Goal: Task Accomplishment & Management: Complete application form

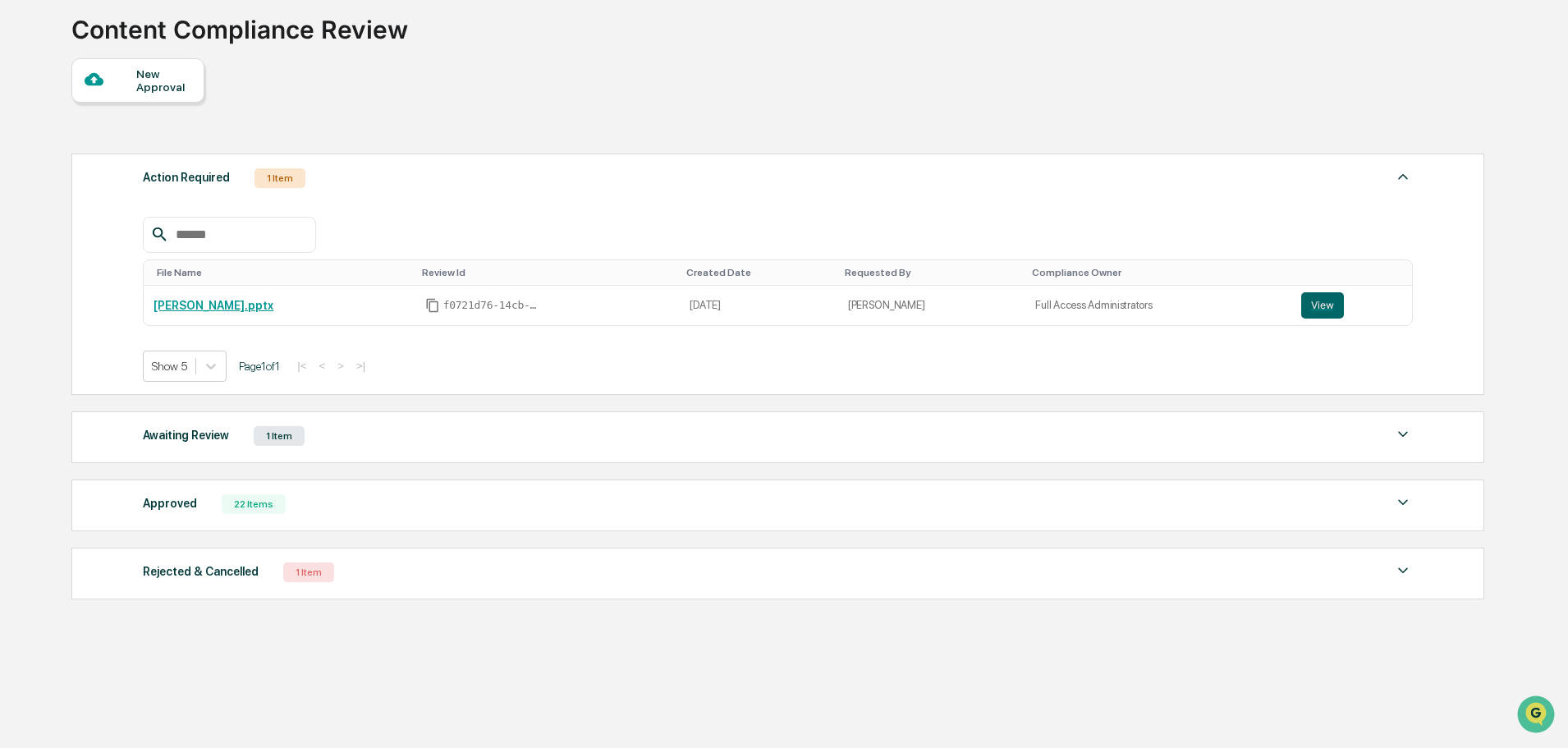
click at [130, 85] on div at bounding box center [110, 80] width 52 height 20
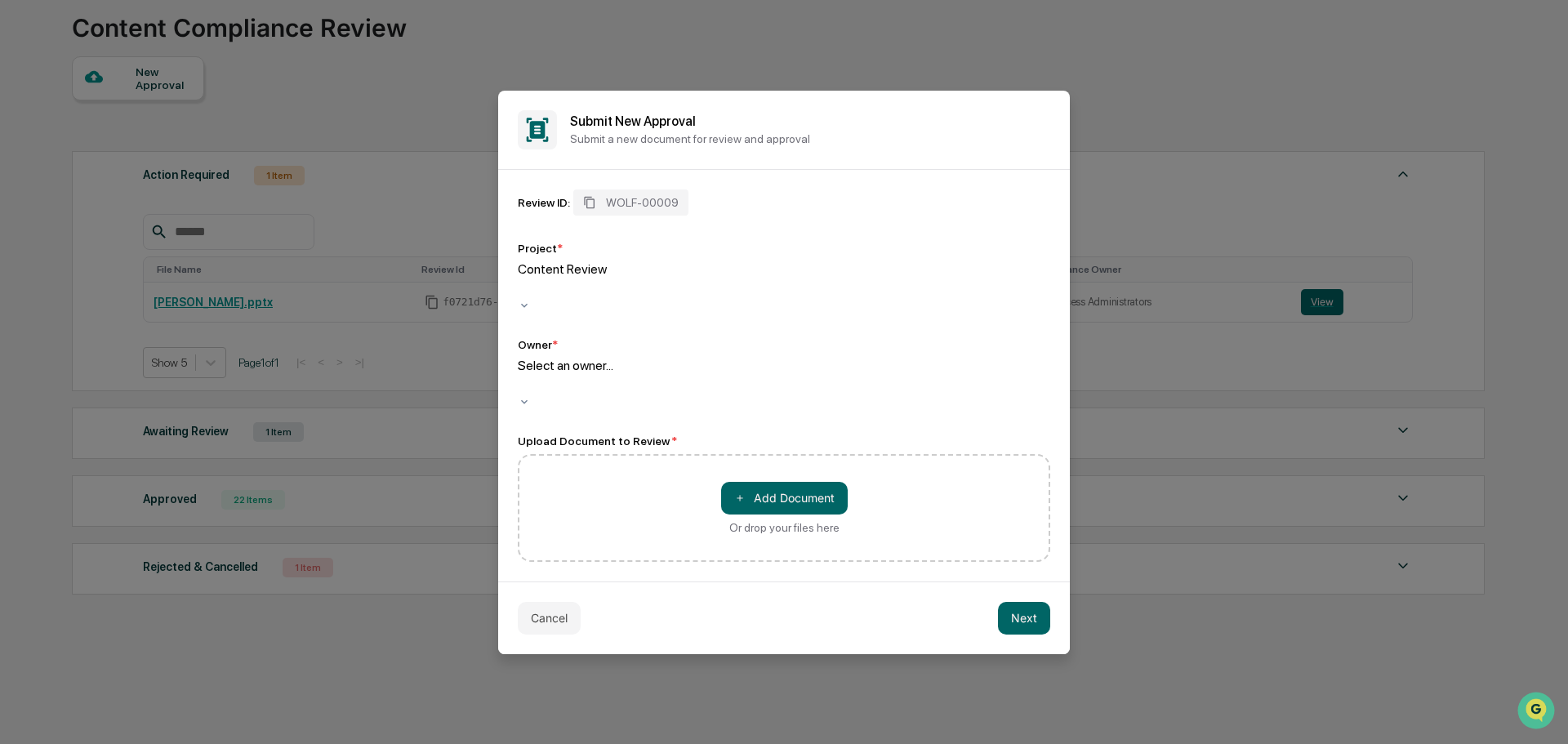
click at [680, 387] on div "Select an owner..." at bounding box center [783, 383] width 532 height 50
click at [667, 454] on div "＋ Add Document Or drop your files here" at bounding box center [783, 509] width 532 height 108
click at [789, 491] on button "＋ Add Document" at bounding box center [784, 498] width 126 height 33
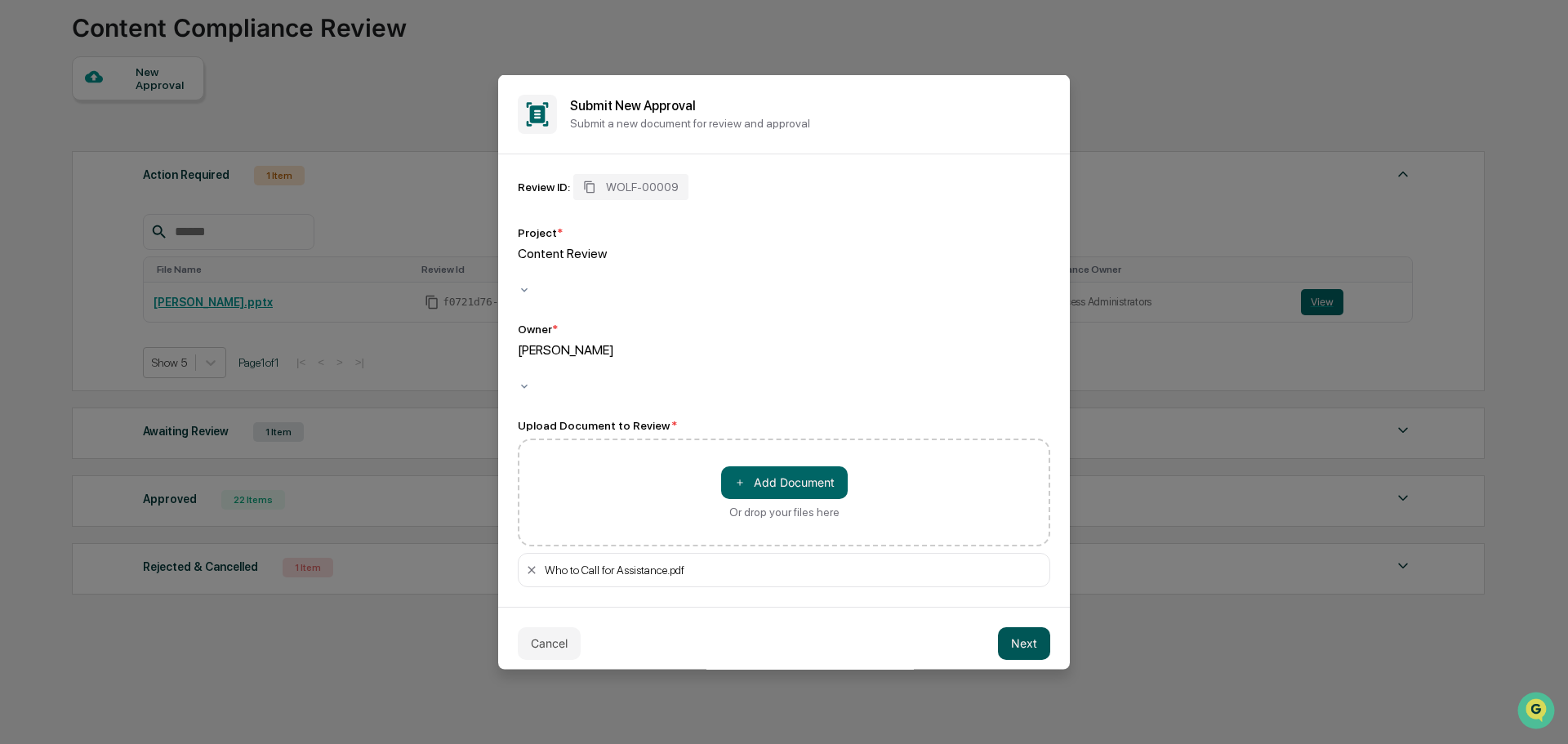
click at [1029, 627] on button "Next" at bounding box center [1024, 643] width 52 height 33
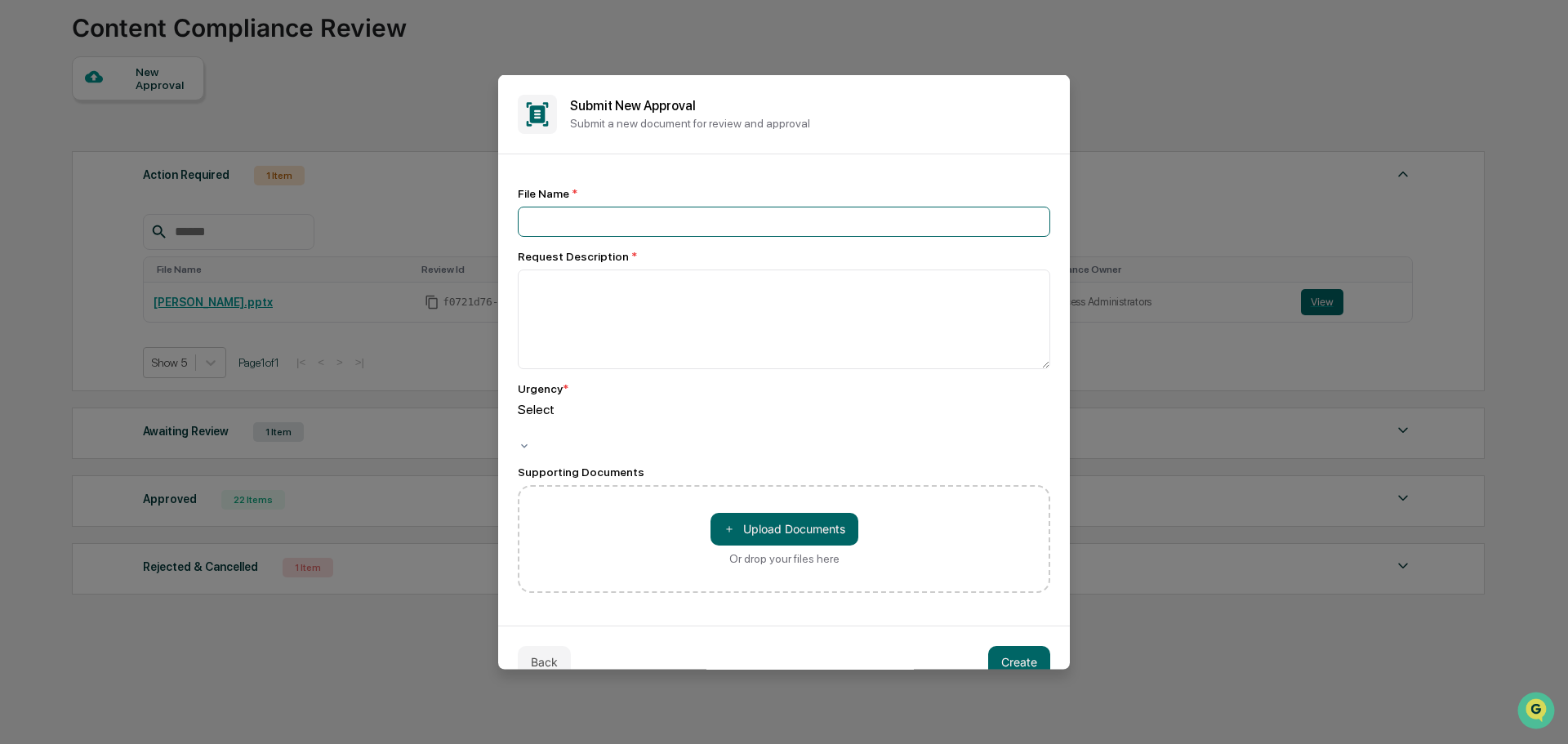
click at [724, 222] on input at bounding box center [783, 221] width 532 height 30
type input "**********"
click at [727, 281] on textarea at bounding box center [783, 318] width 532 height 100
drag, startPoint x: 709, startPoint y: 217, endPoint x: 519, endPoint y: 217, distance: 190.0
click at [519, 217] on input "**********" at bounding box center [783, 221] width 532 height 30
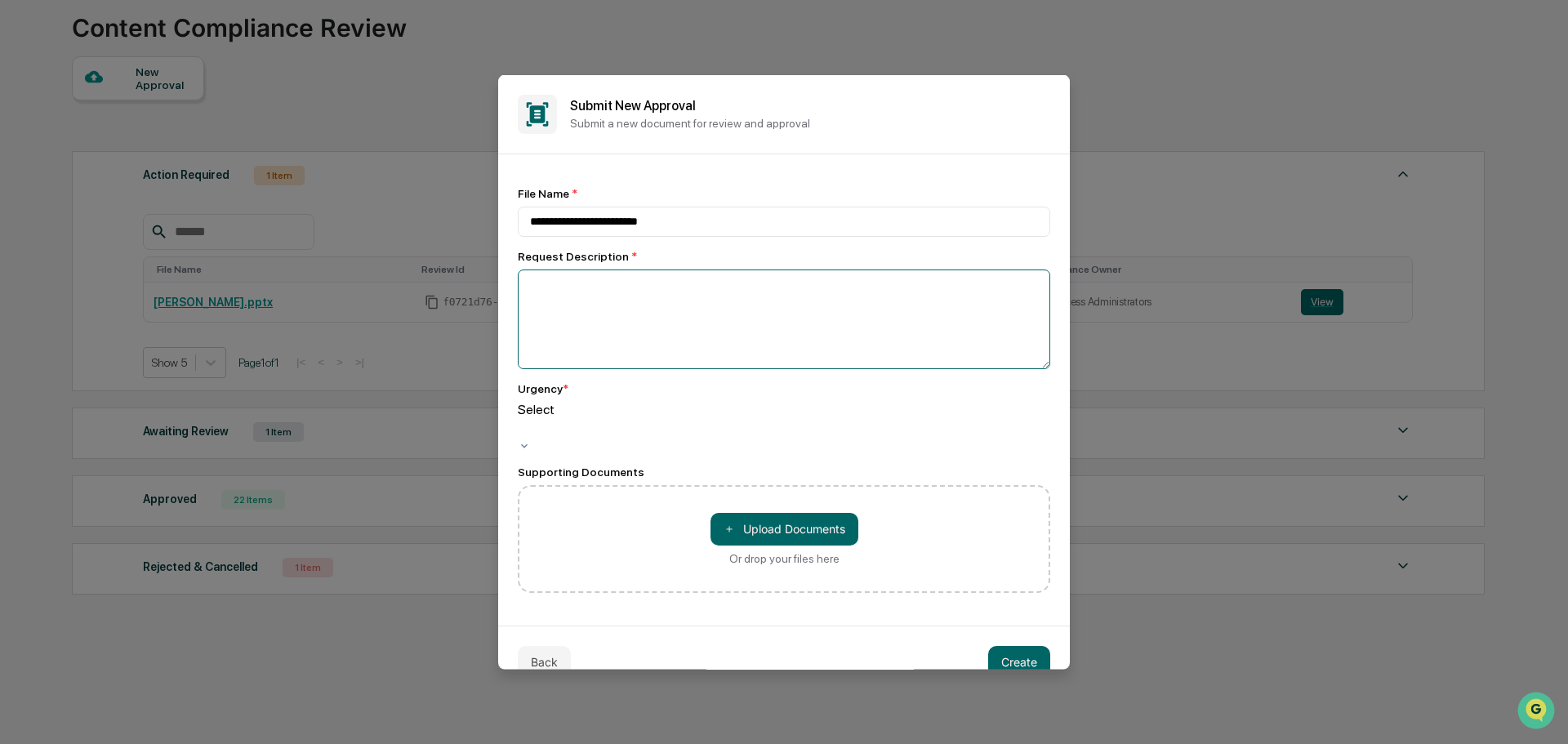
click at [690, 321] on textarea at bounding box center [783, 318] width 532 height 100
paste textarea "**********"
drag, startPoint x: 715, startPoint y: 283, endPoint x: 586, endPoint y: 280, distance: 129.0
click at [586, 280] on textarea "**********" at bounding box center [779, 318] width 524 height 100
type textarea "**********"
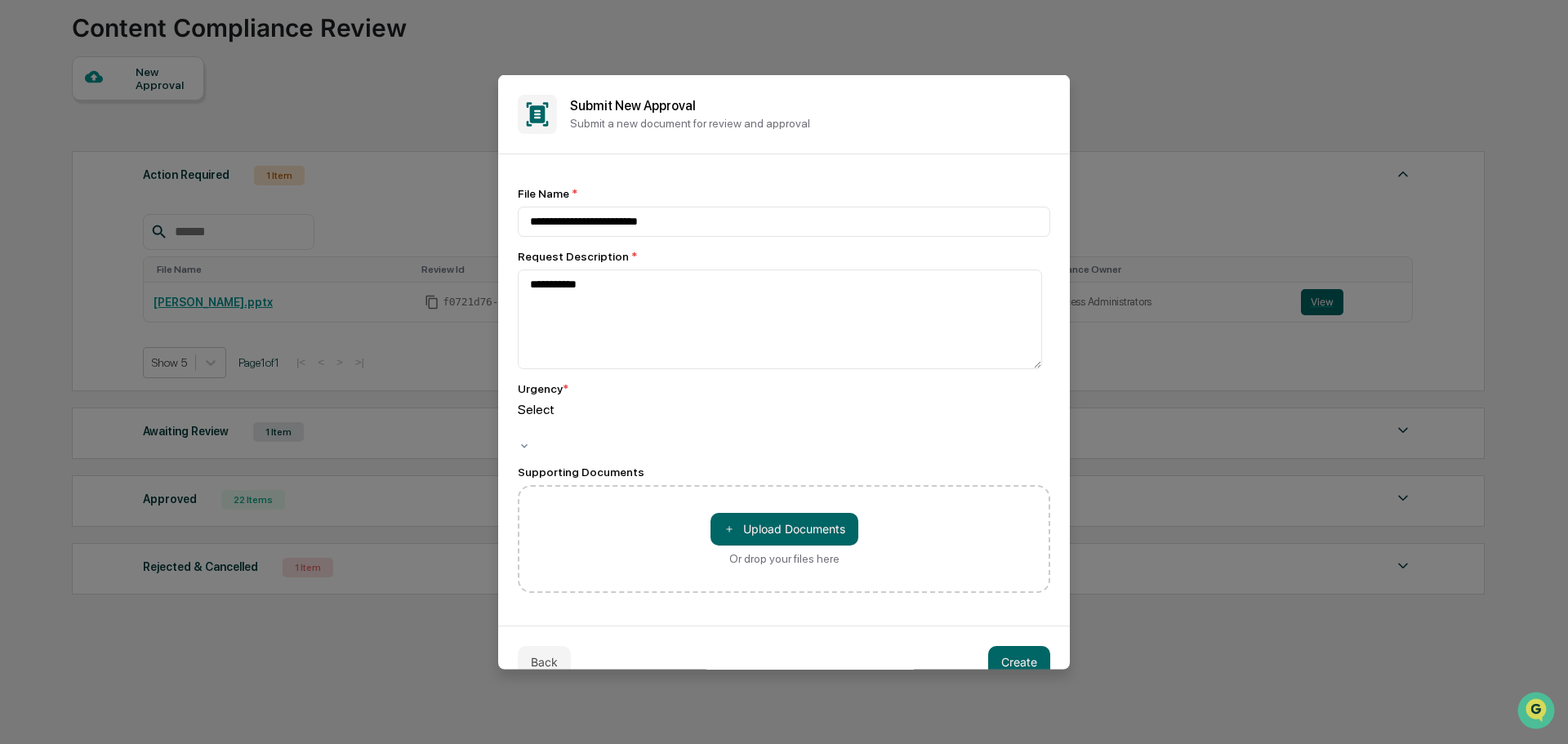
click at [522, 424] on div at bounding box center [520, 428] width 3 height 19
click at [622, 406] on div "Medium" at bounding box center [783, 420] width 532 height 38
click at [800, 512] on button "＋ Upload Documents" at bounding box center [784, 529] width 147 height 33
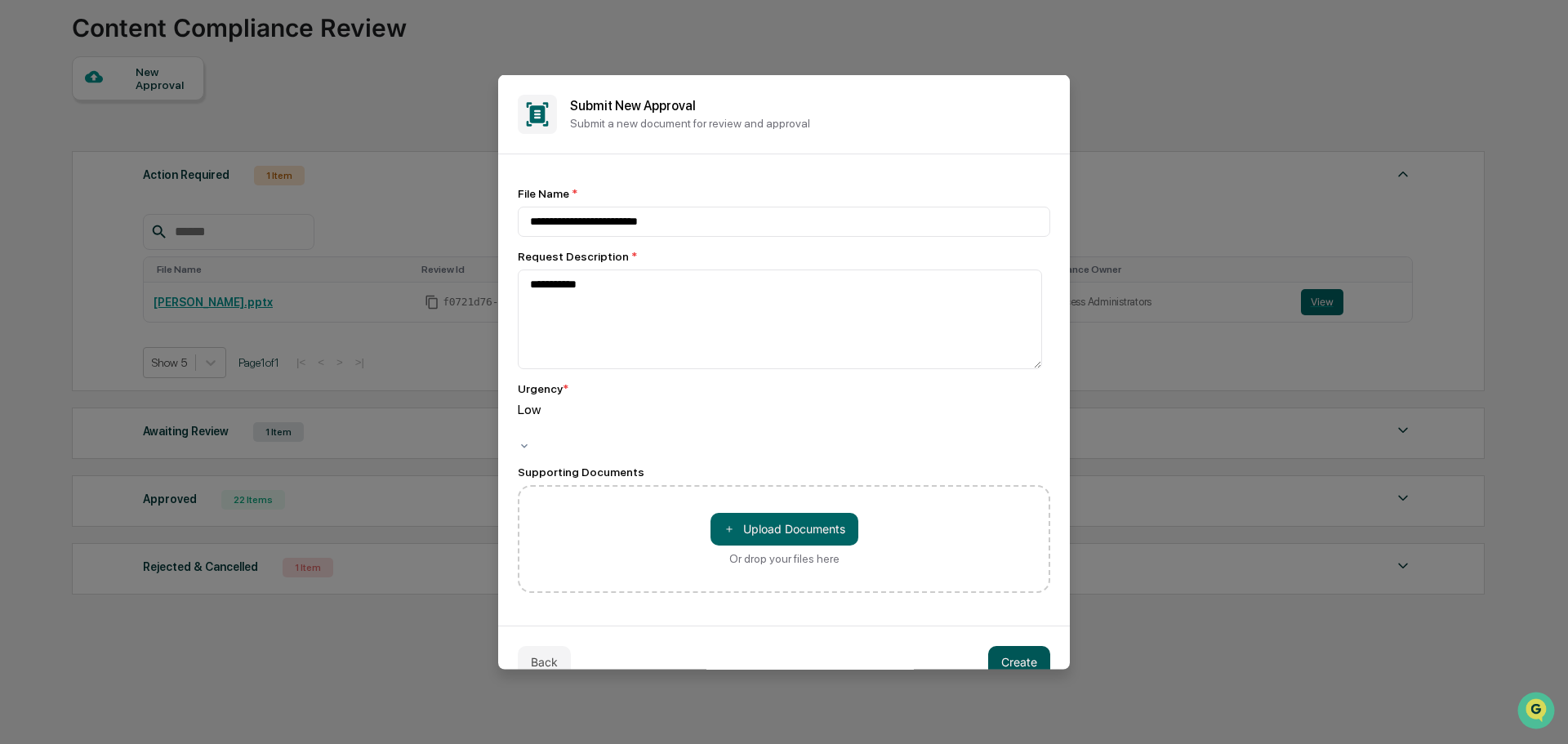
click at [1022, 645] on button "Create" at bounding box center [1019, 662] width 62 height 33
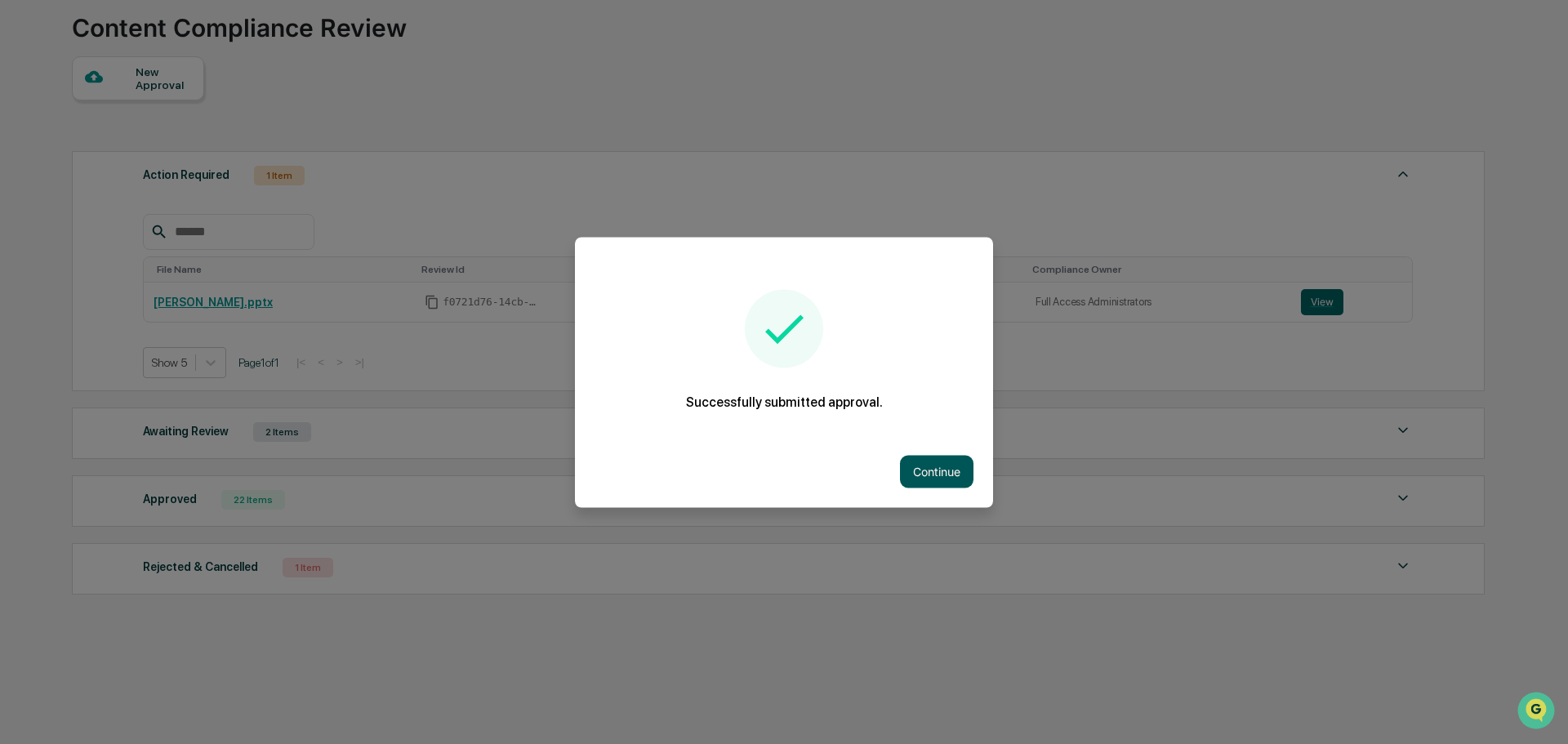
click at [954, 456] on button "Continue" at bounding box center [937, 472] width 73 height 33
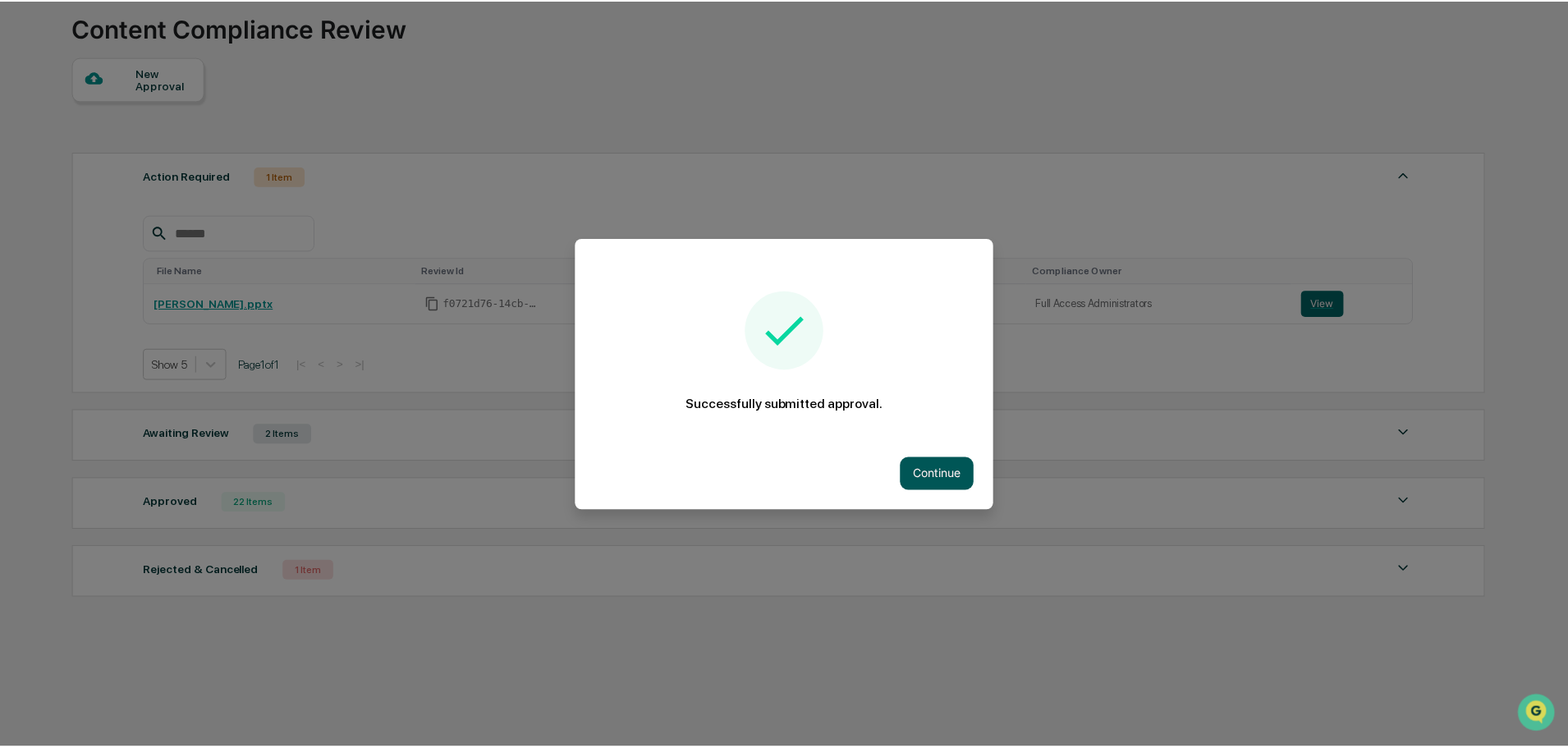
scroll to position [102, 0]
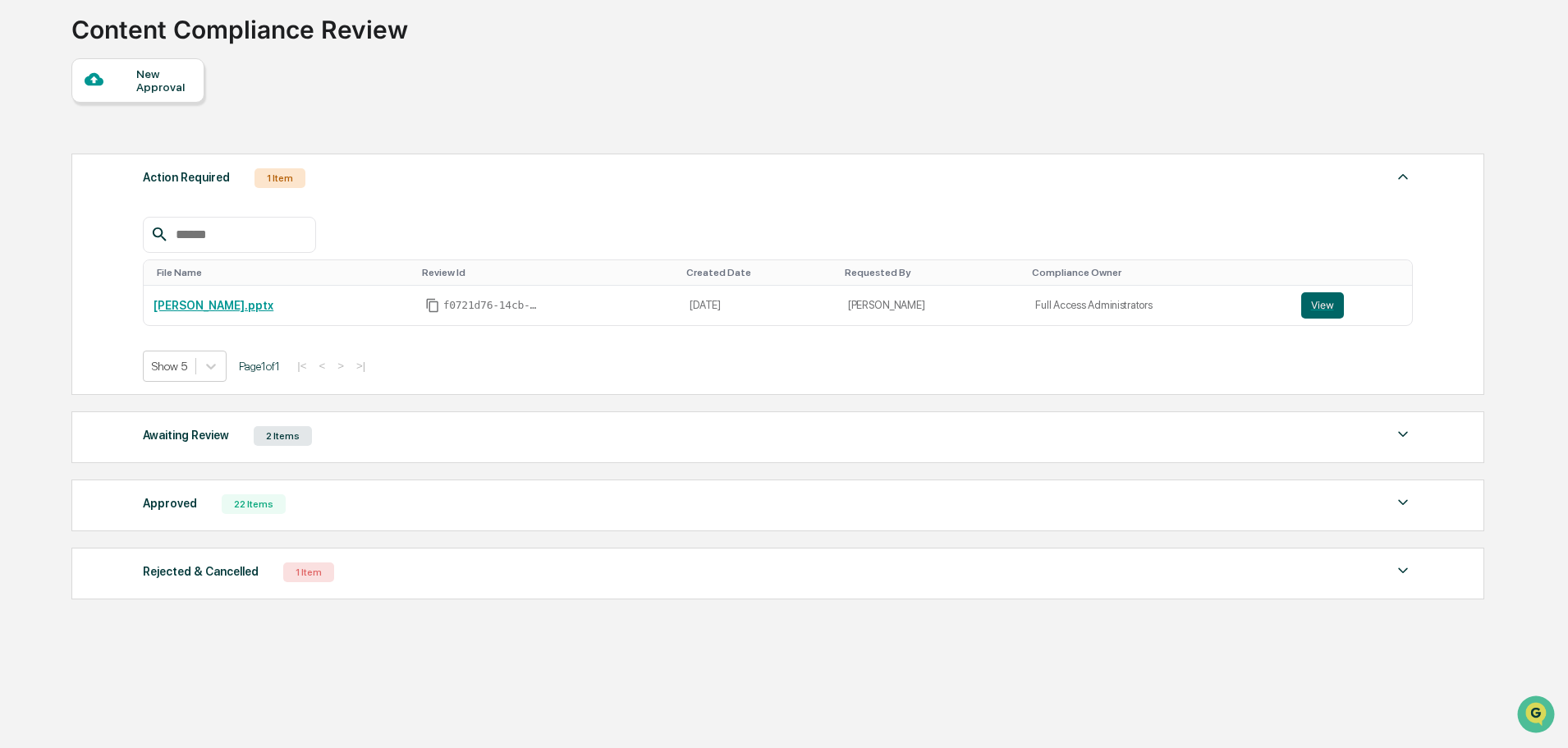
click at [1028, 58] on div "New Approval Action Required 1 Item File Name Review Id Created Date Requested …" at bounding box center [777, 333] width 1411 height 550
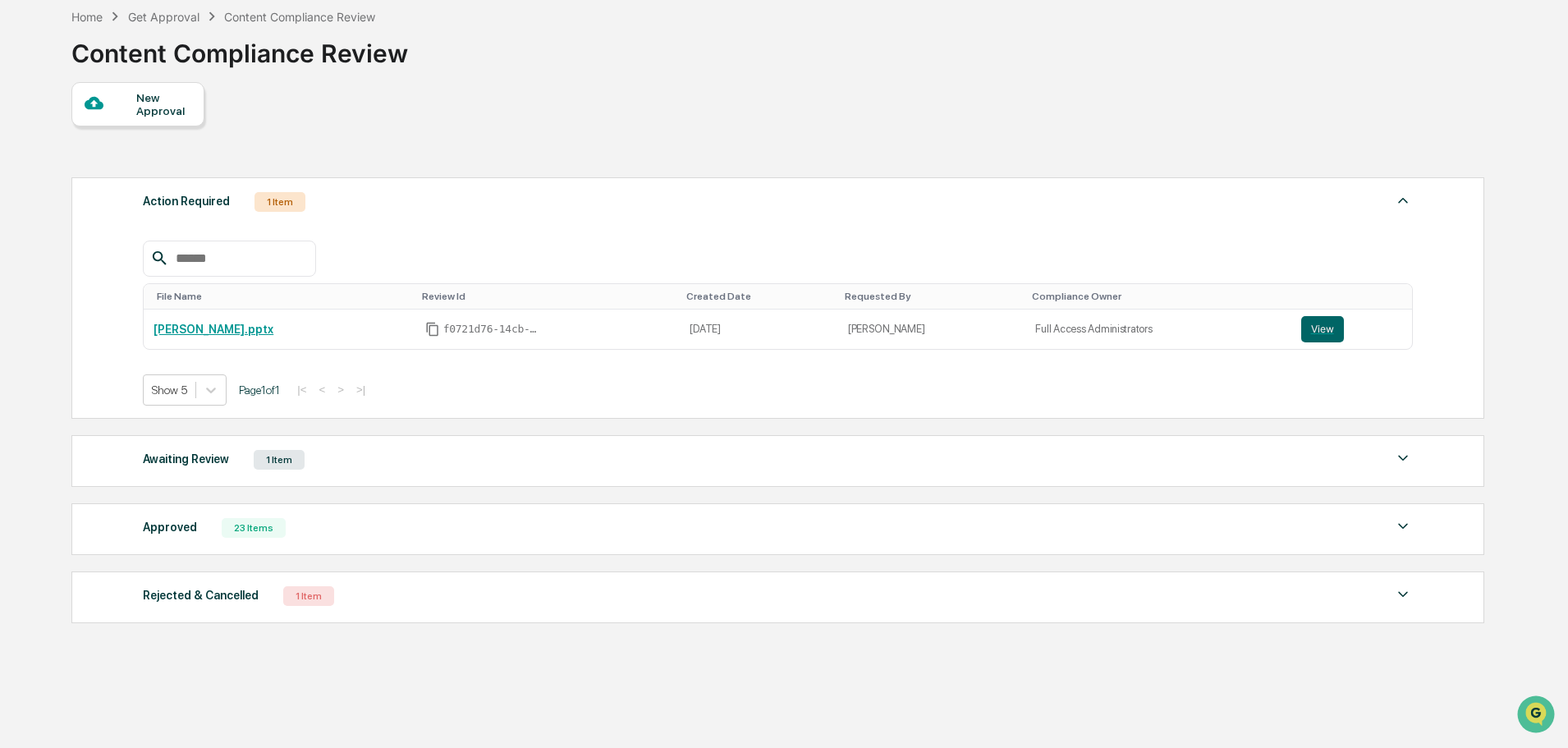
click at [254, 528] on div "23 Items" at bounding box center [254, 528] width 64 height 19
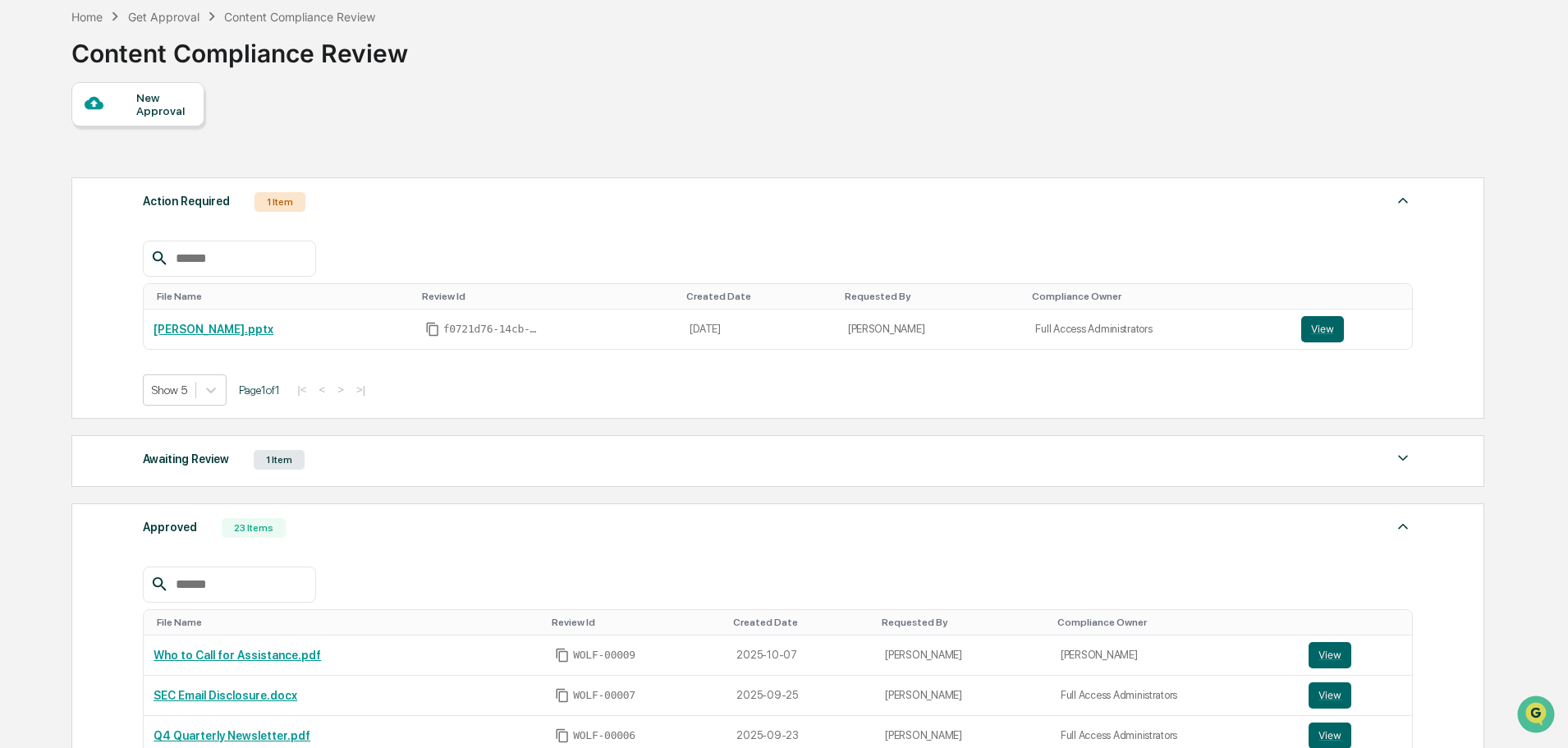
scroll to position [160, 0]
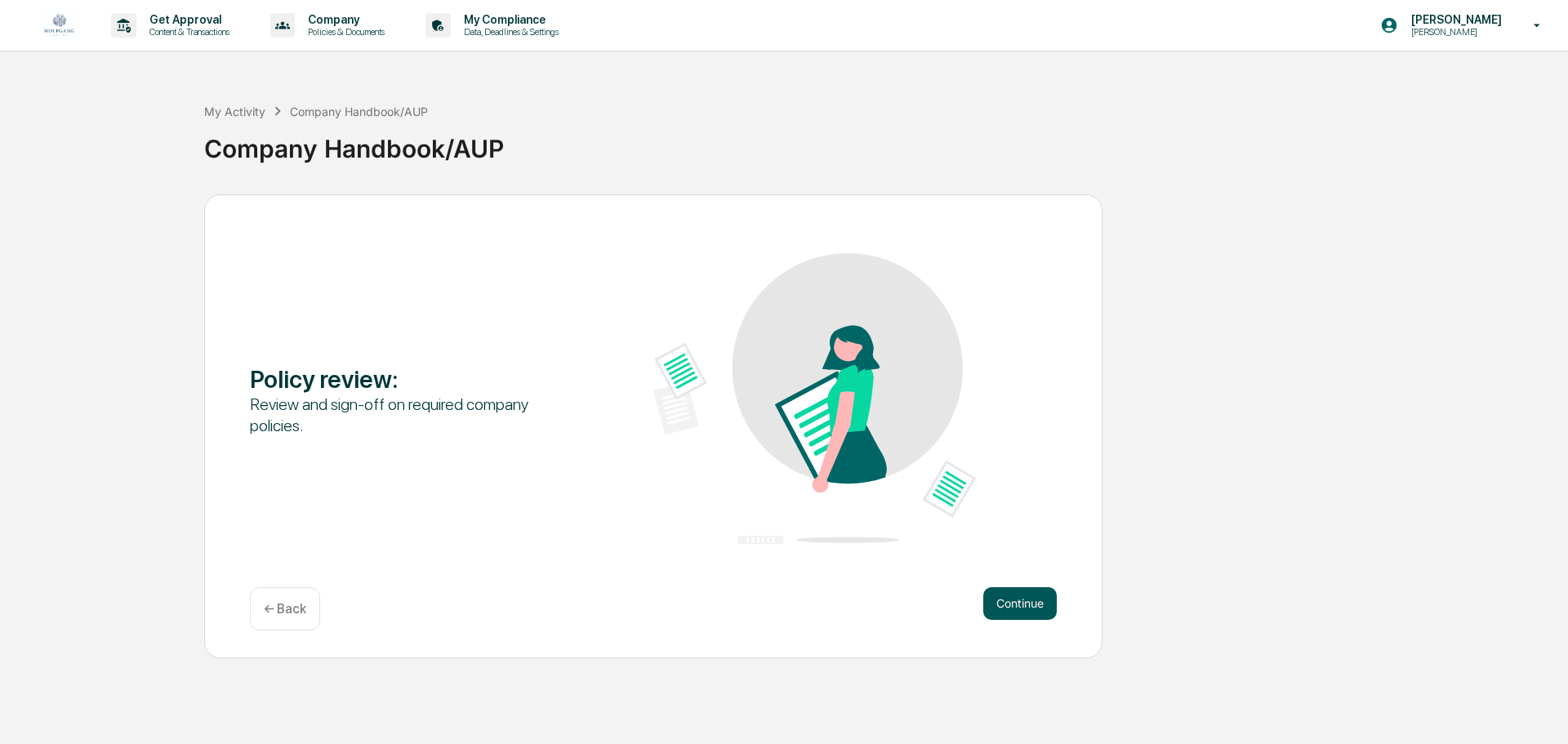
click at [1010, 611] on button "Continue" at bounding box center [1020, 604] width 73 height 33
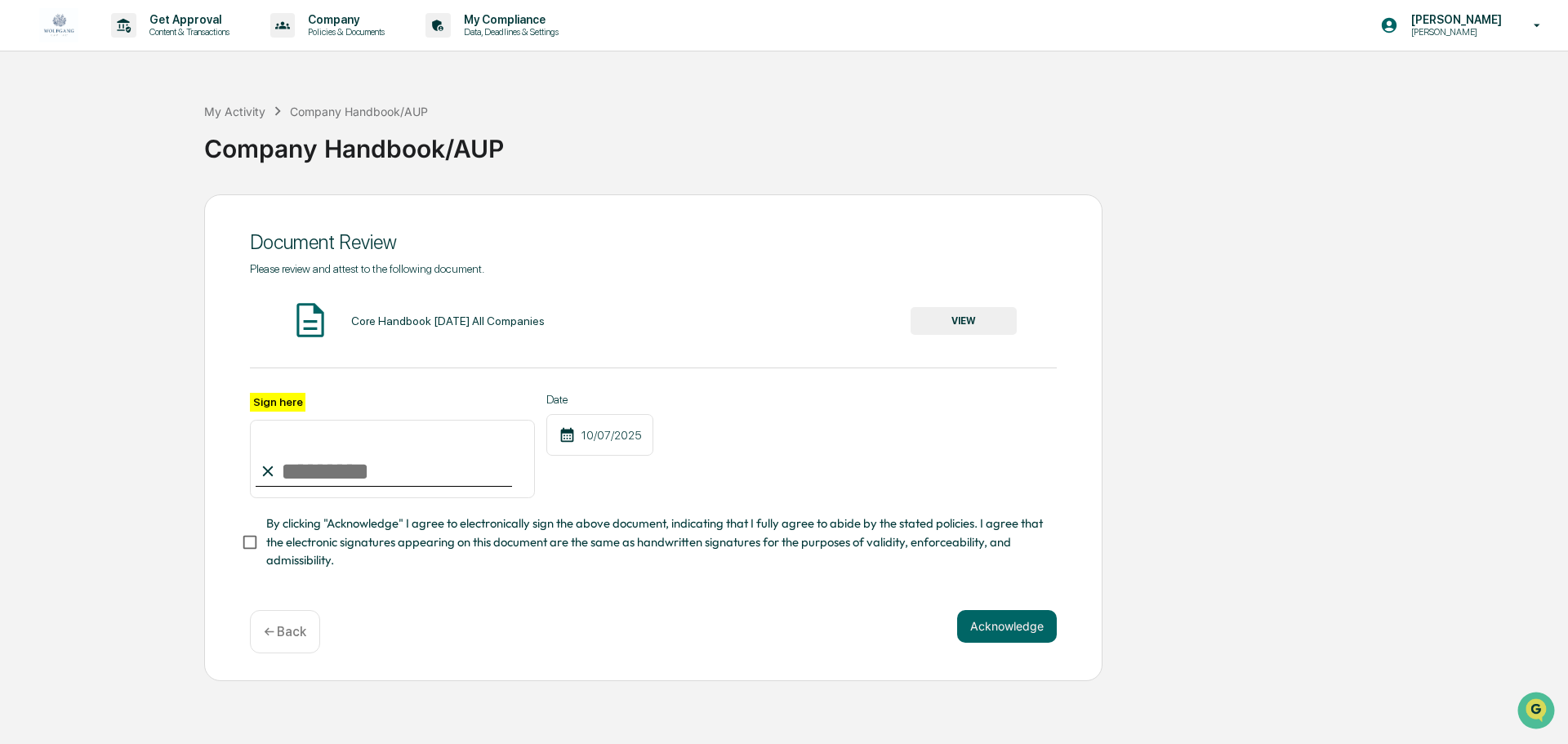
click at [389, 472] on input "Sign here" at bounding box center [392, 459] width 285 height 79
type input "**********"
click at [963, 322] on button "VIEW" at bounding box center [964, 321] width 106 height 27
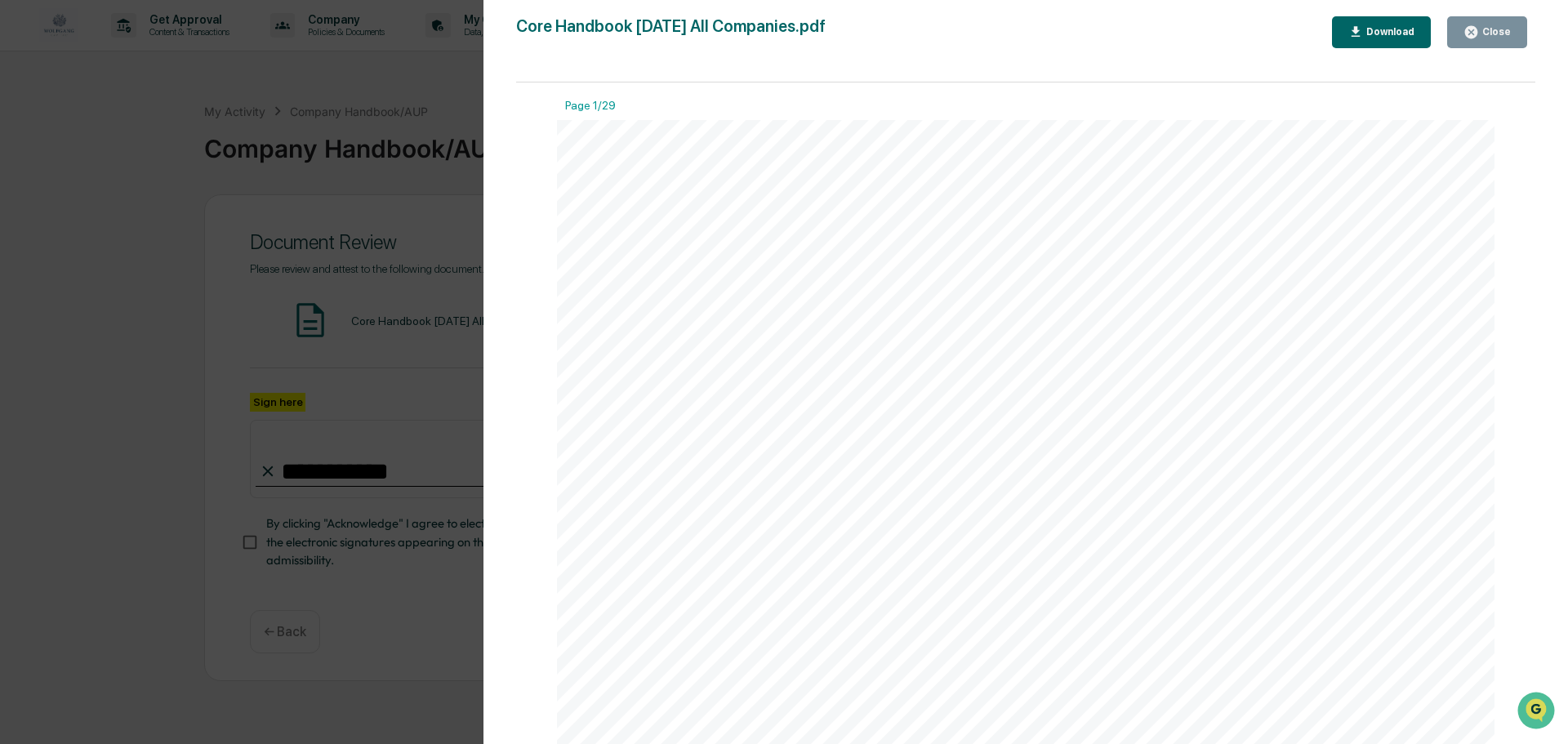
click at [1487, 36] on div "Close" at bounding box center [1495, 32] width 32 height 11
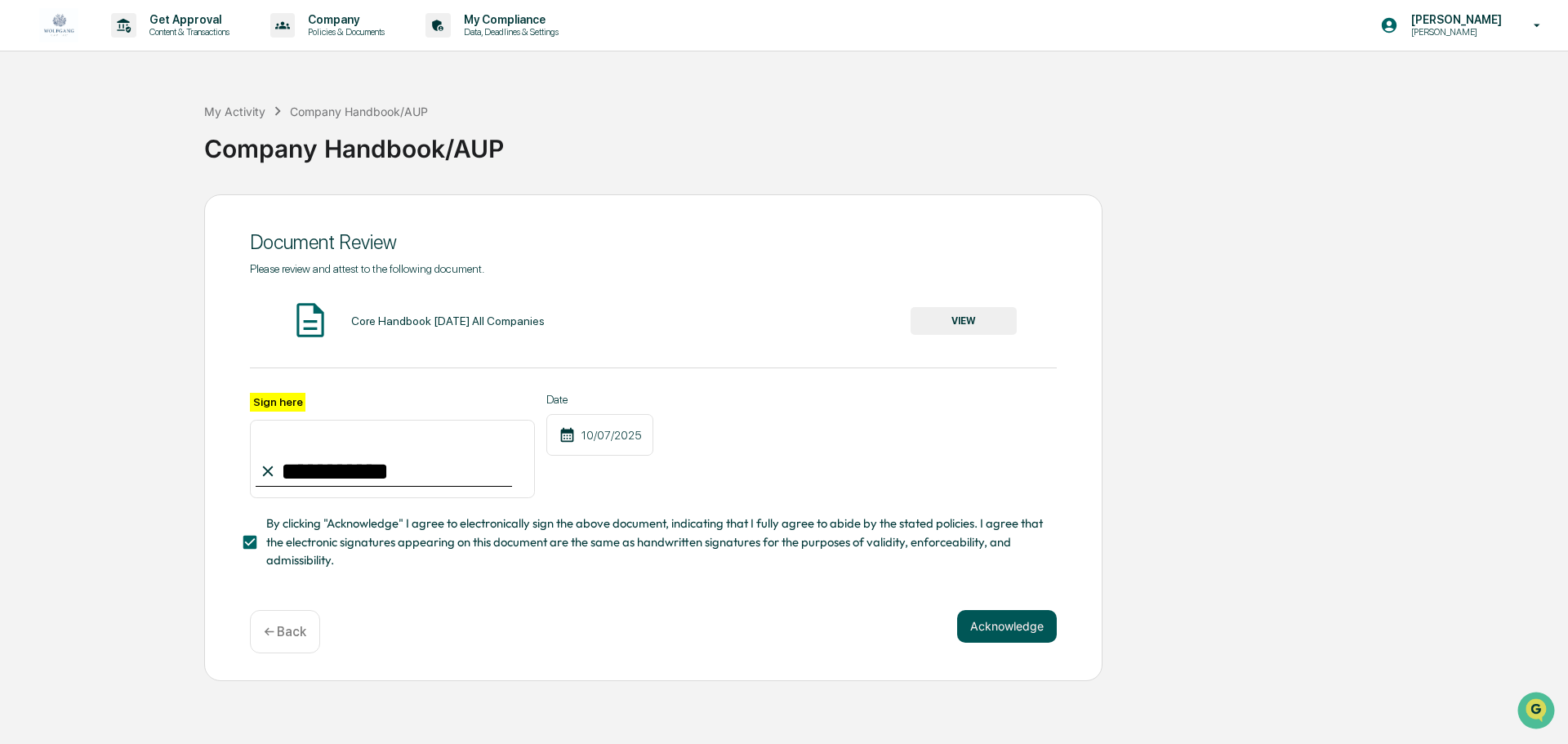
click at [1039, 638] on button "Acknowledge" at bounding box center [1007, 627] width 100 height 33
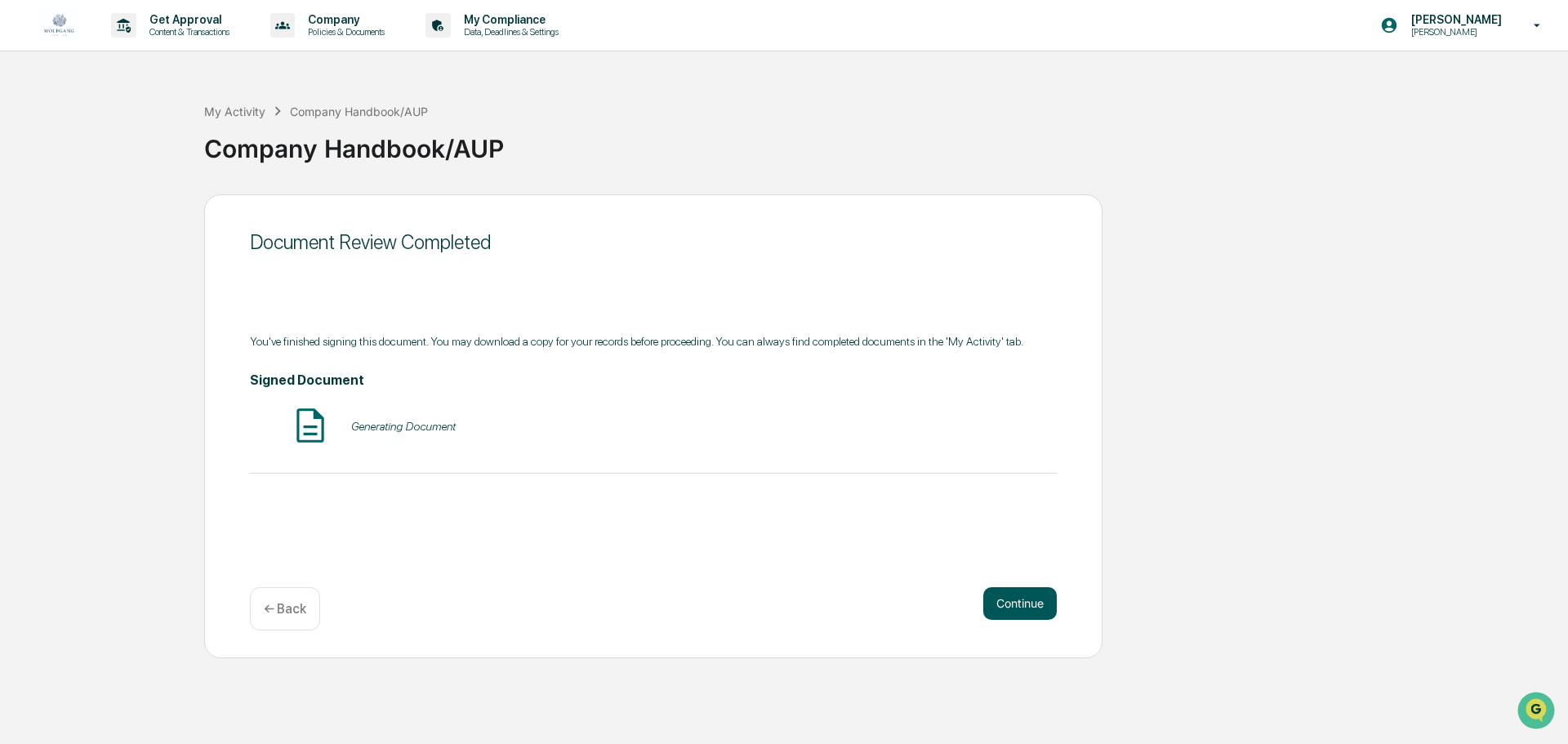
click at [1029, 592] on button "Continue" at bounding box center [1020, 604] width 73 height 33
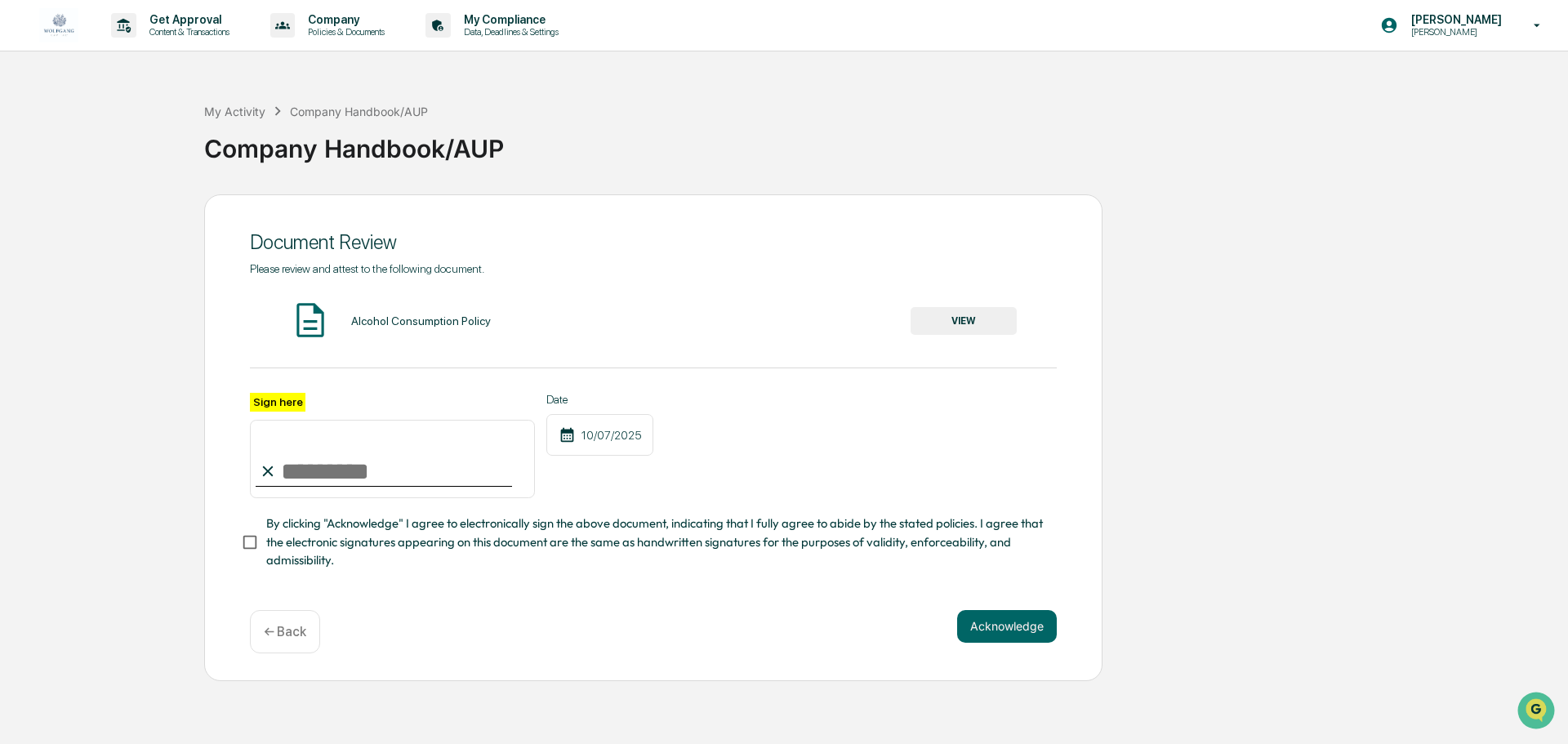
click at [391, 449] on input "Sign here" at bounding box center [392, 459] width 285 height 79
type input "**********"
click at [985, 323] on button "VIEW" at bounding box center [964, 321] width 106 height 27
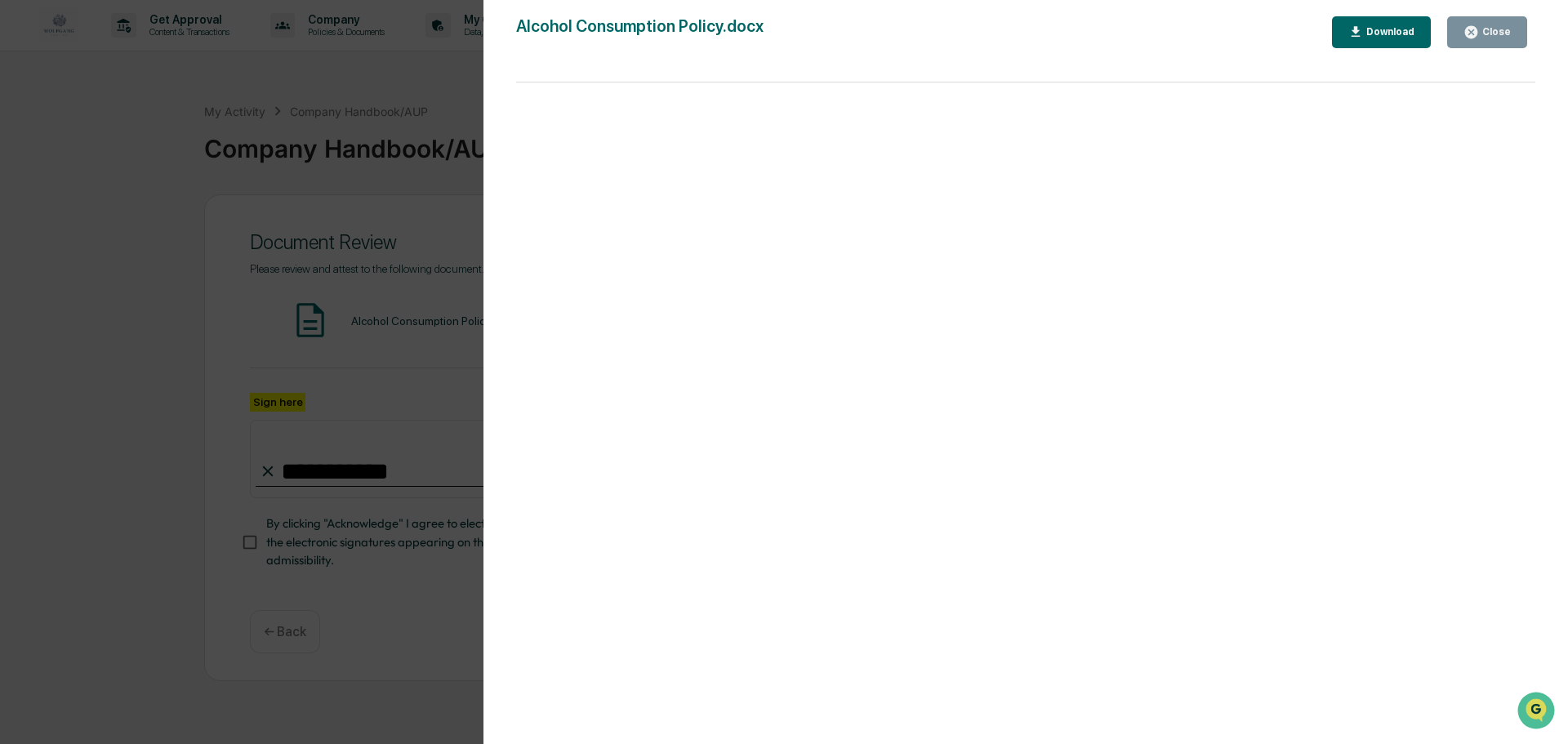
click at [1509, 28] on div "Close" at bounding box center [1495, 32] width 32 height 11
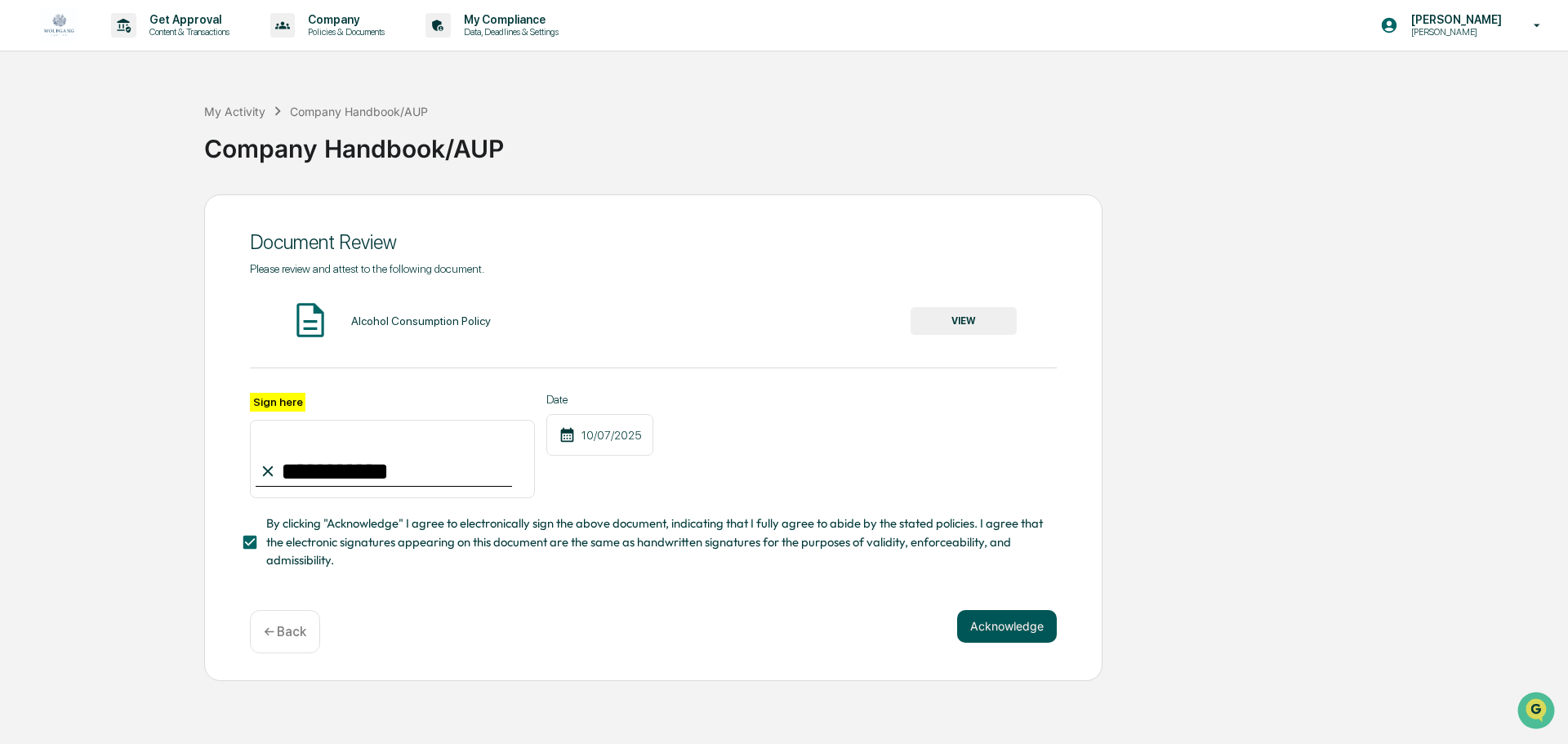
click at [983, 630] on button "Acknowledge" at bounding box center [1007, 627] width 100 height 33
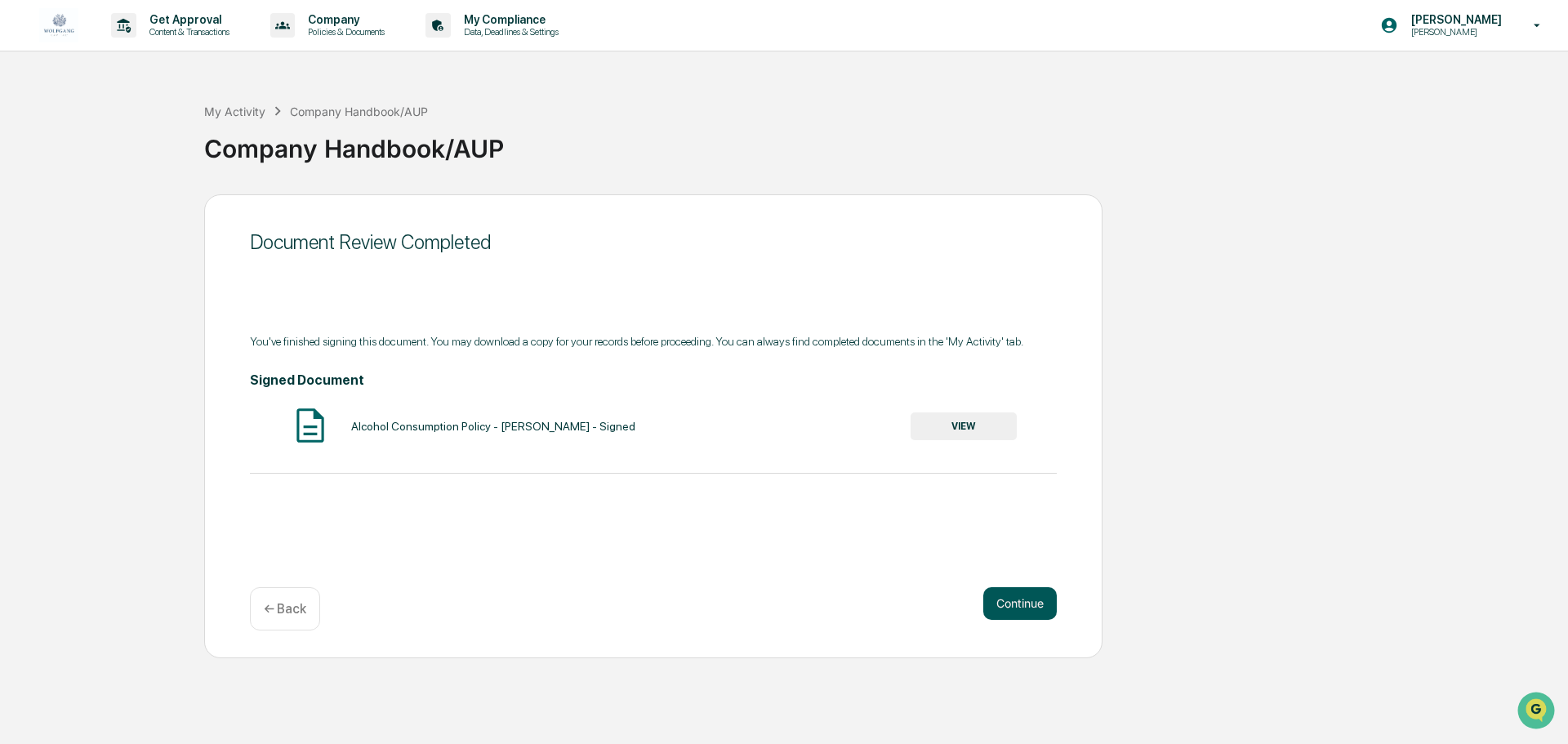
click at [1025, 605] on button "Continue" at bounding box center [1020, 604] width 73 height 33
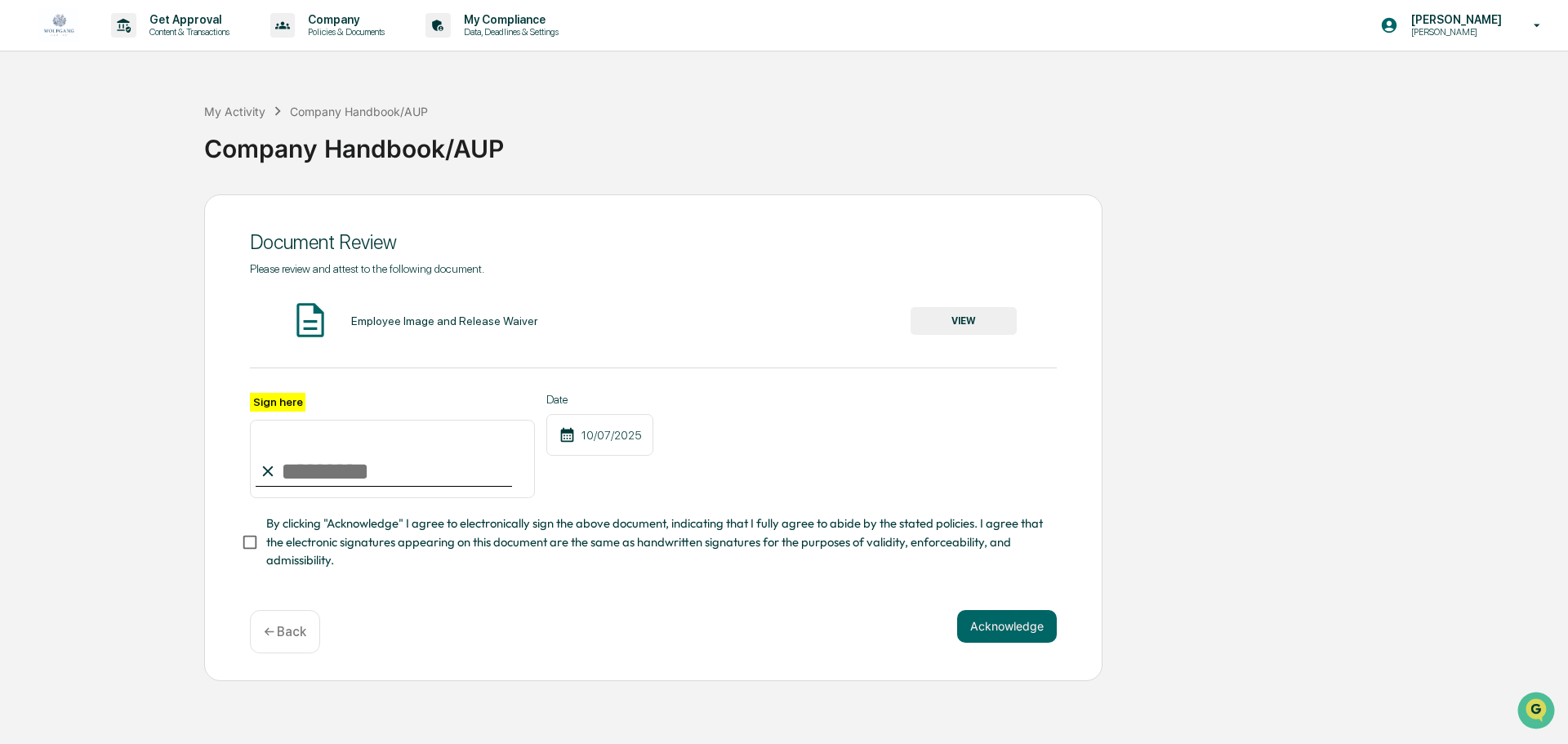
click at [337, 461] on input "Sign here" at bounding box center [392, 459] width 285 height 79
type input "**********"
click at [965, 319] on button "VIEW" at bounding box center [964, 321] width 106 height 27
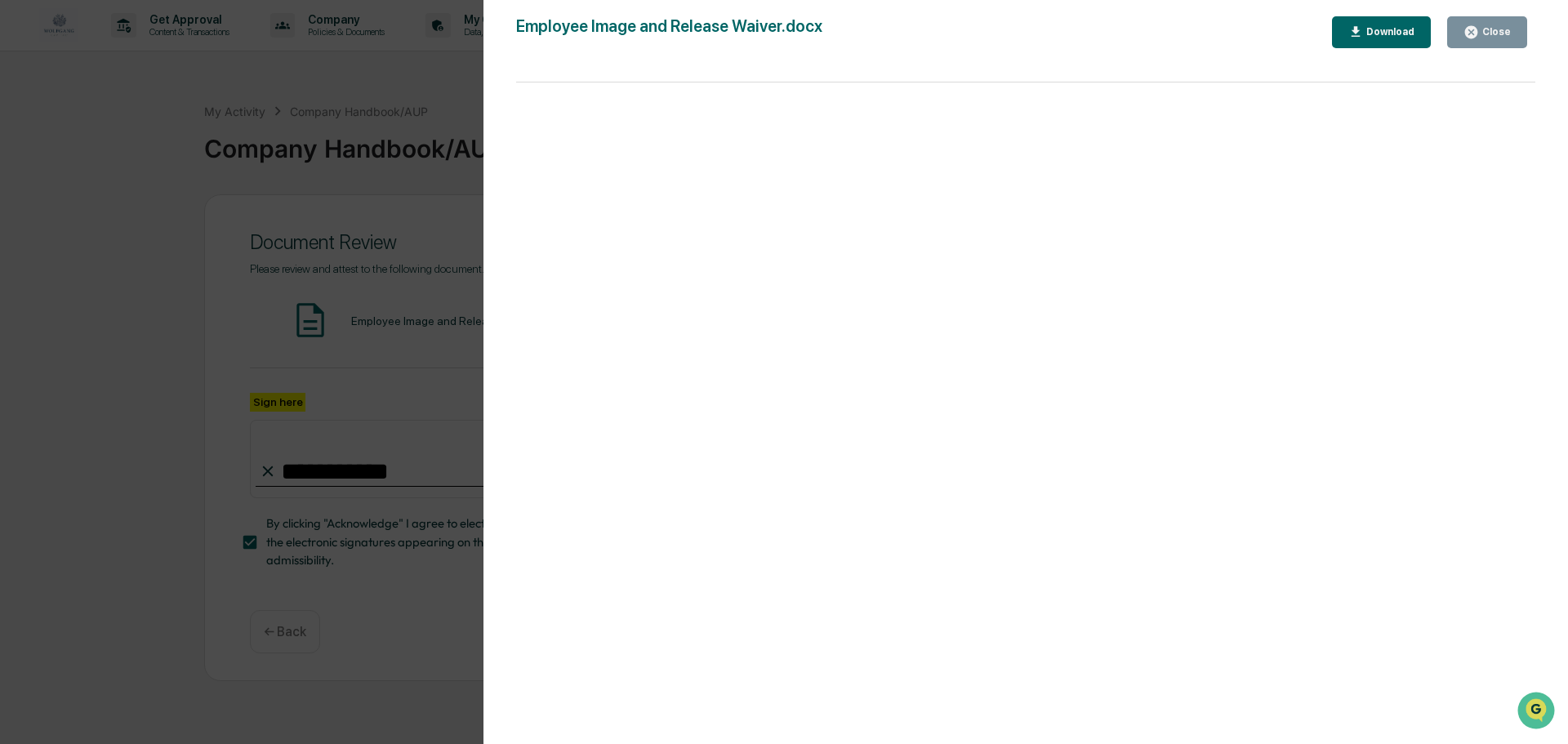
click at [1486, 37] on div "Close" at bounding box center [1495, 32] width 32 height 11
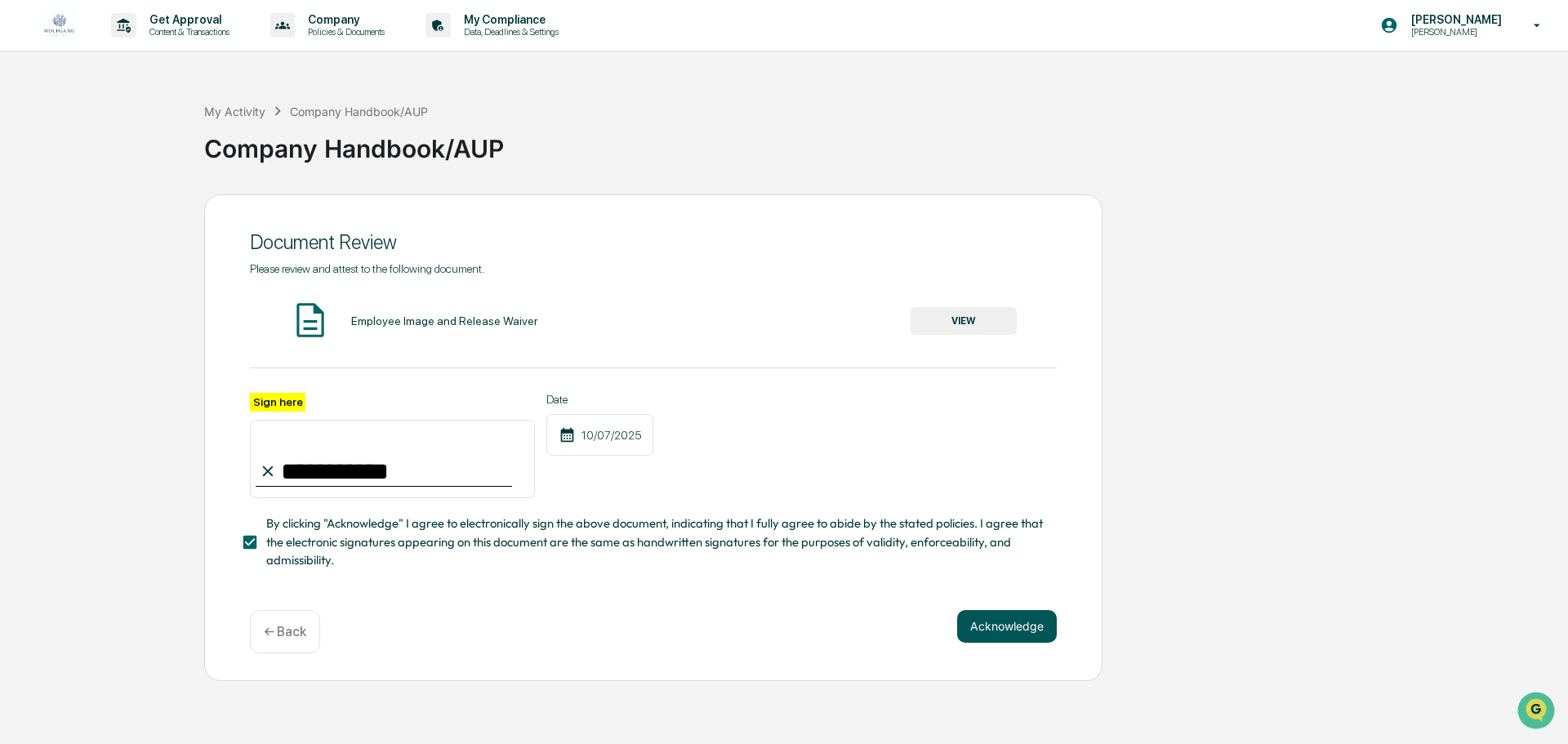
click at [992, 617] on button "Acknowledge" at bounding box center [1007, 627] width 100 height 33
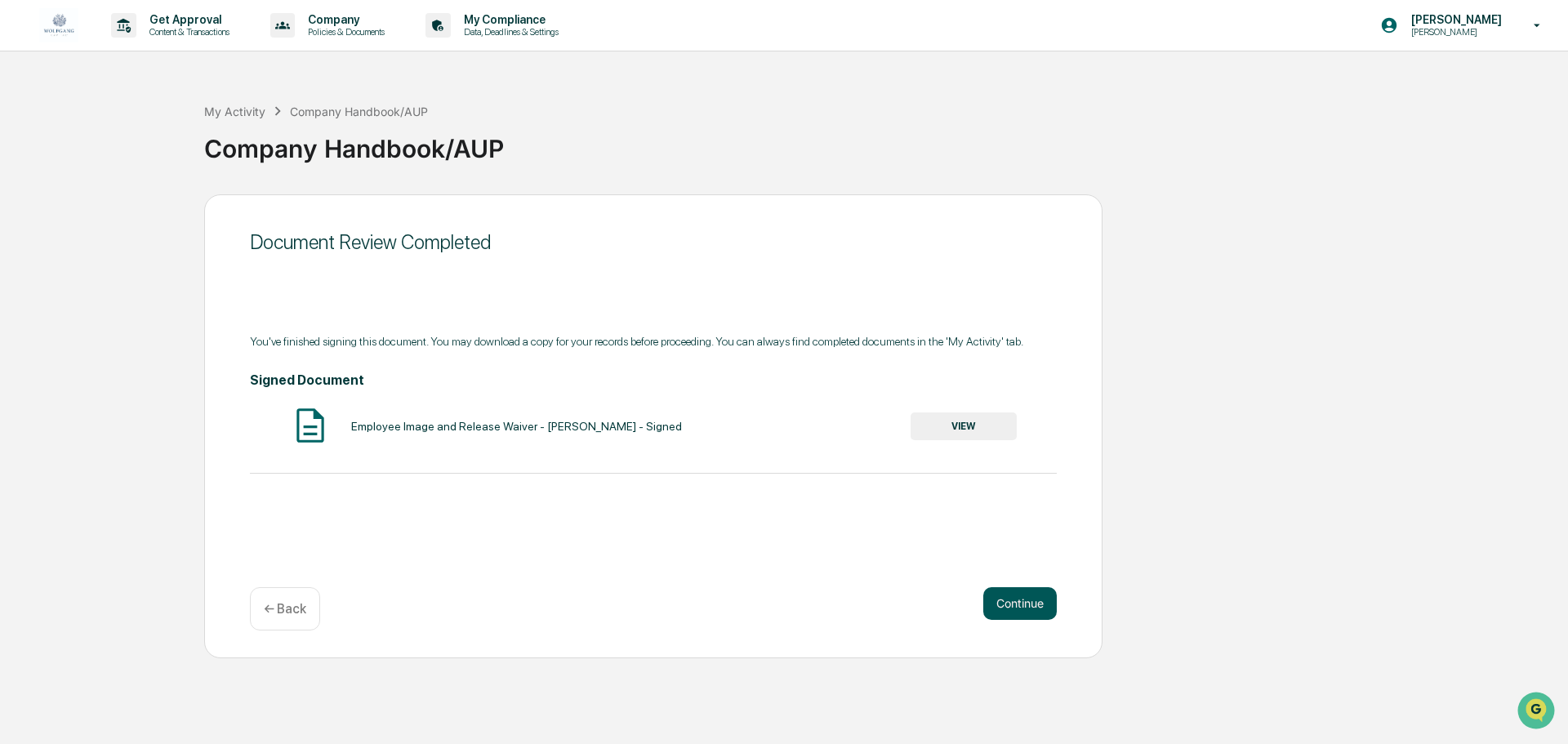
click at [1001, 607] on button "Continue" at bounding box center [1020, 604] width 73 height 33
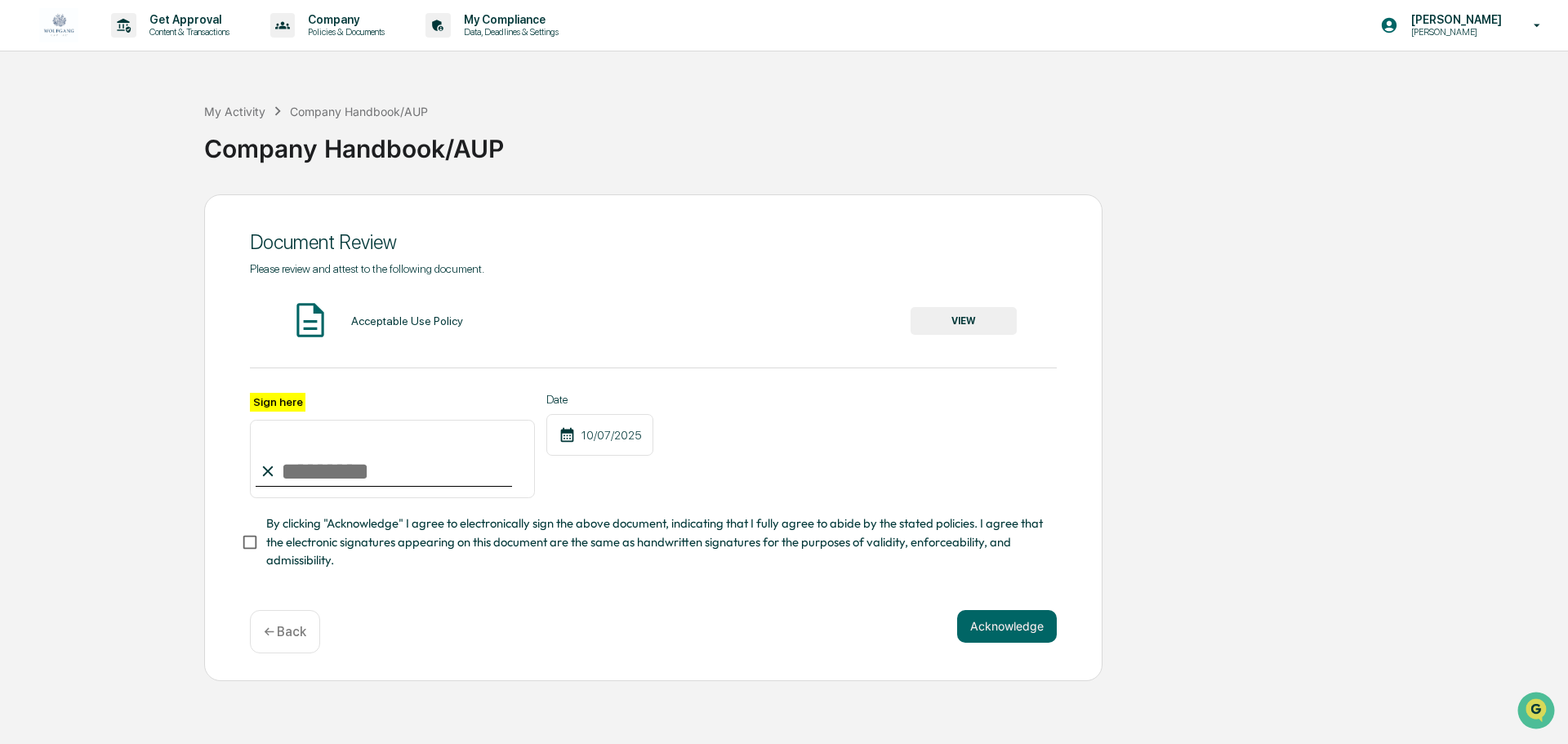
click at [411, 481] on input "Sign here" at bounding box center [392, 459] width 285 height 79
type input "**********"
click at [961, 321] on button "VIEW" at bounding box center [964, 321] width 106 height 27
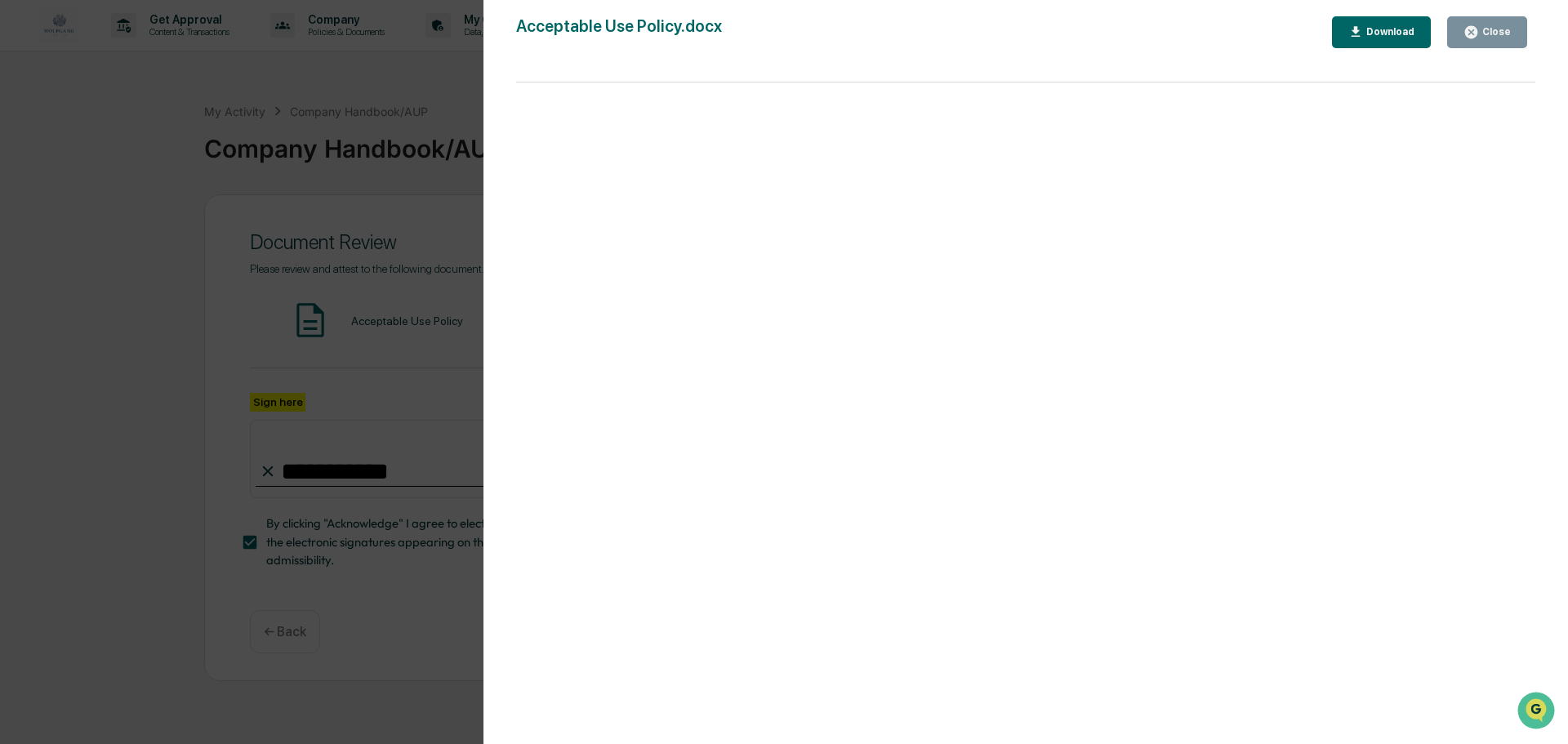
click at [1475, 36] on icon "button" at bounding box center [1471, 32] width 12 height 12
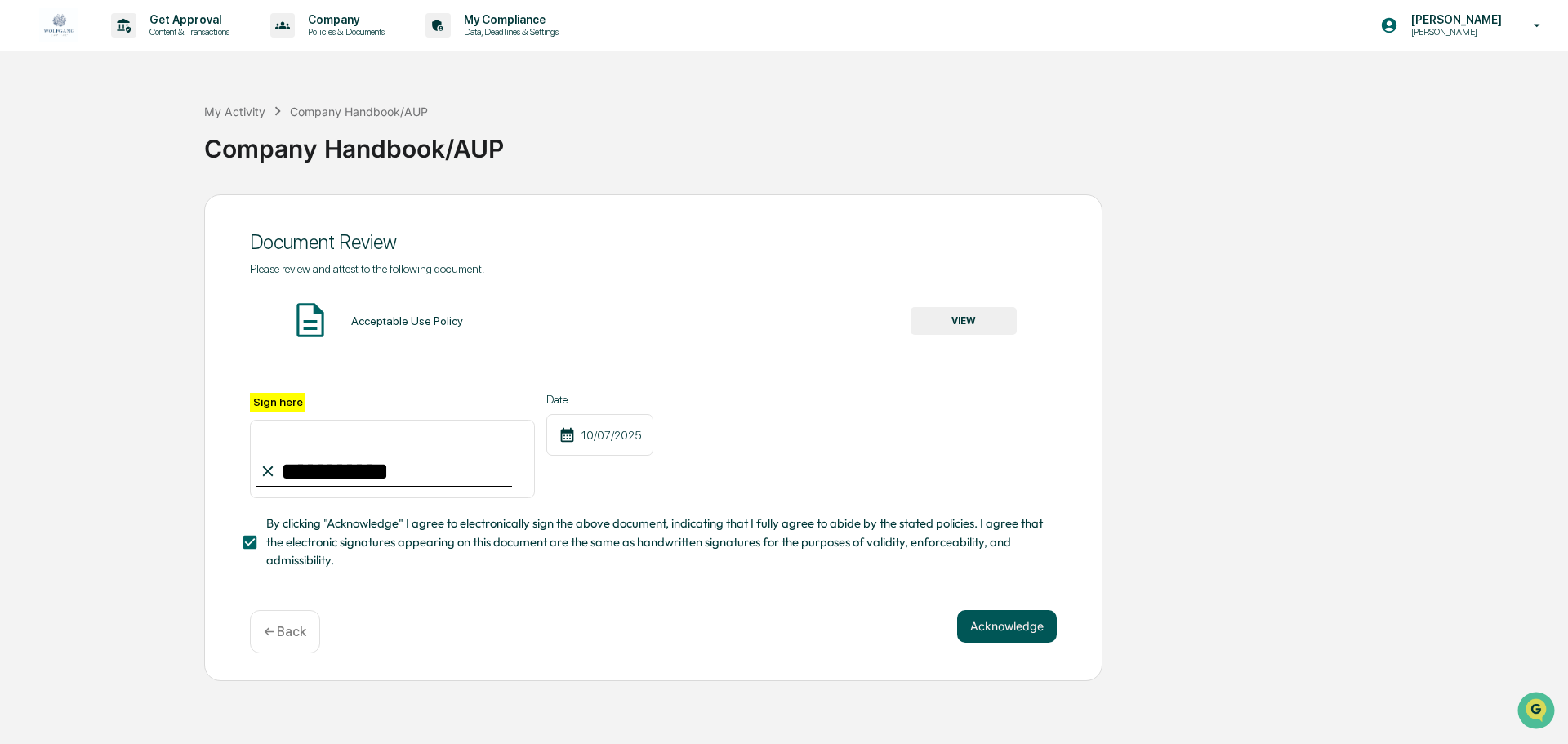
click at [992, 636] on button "Acknowledge" at bounding box center [1007, 627] width 100 height 33
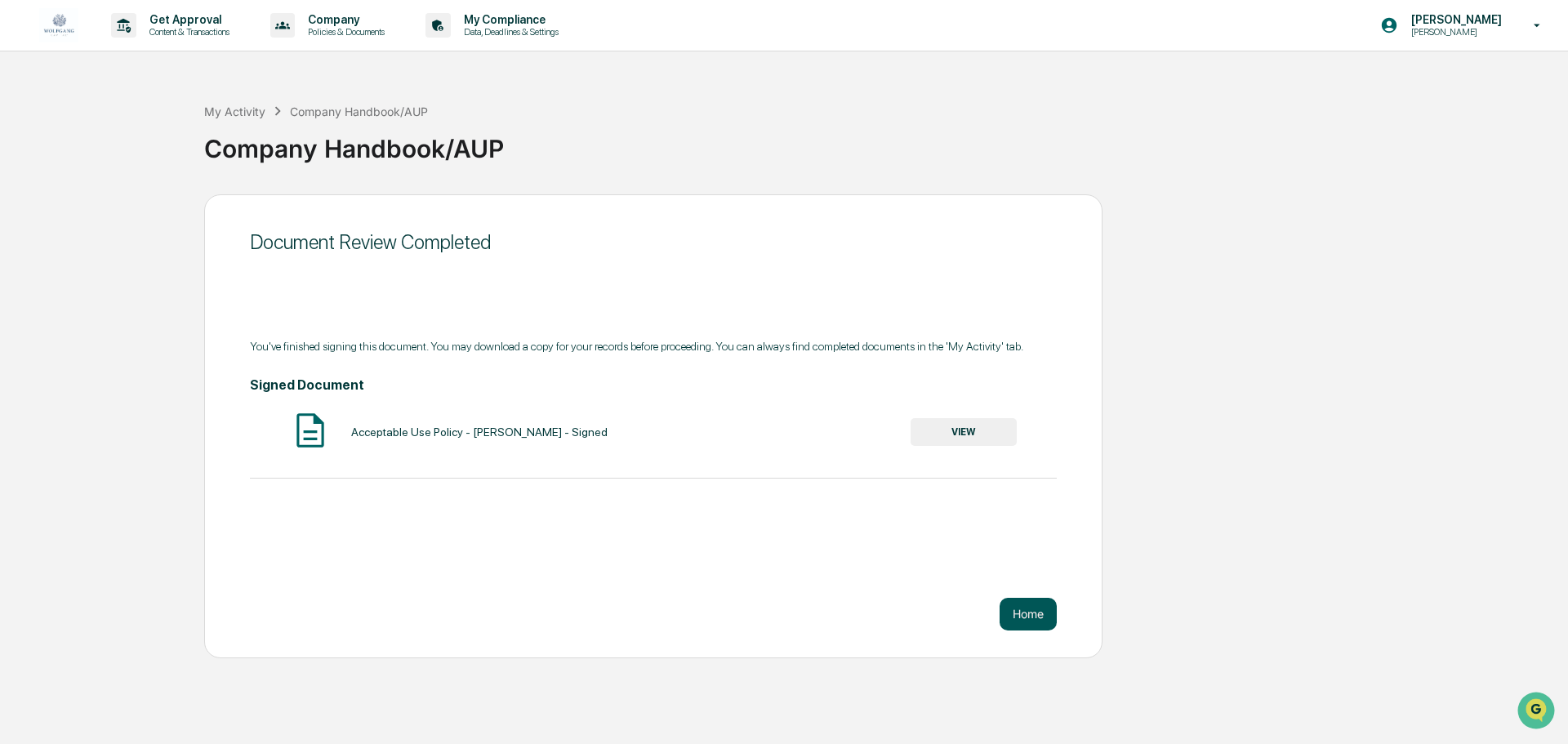
click at [1015, 617] on button "Home" at bounding box center [1028, 615] width 57 height 33
